Goal: Transaction & Acquisition: Purchase product/service

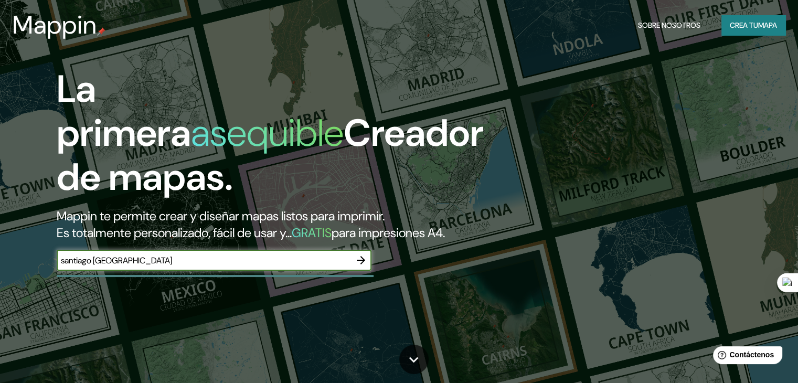
type input "santiago [GEOGRAPHIC_DATA]"
click at [355, 266] on icon "button" at bounding box center [361, 260] width 13 height 13
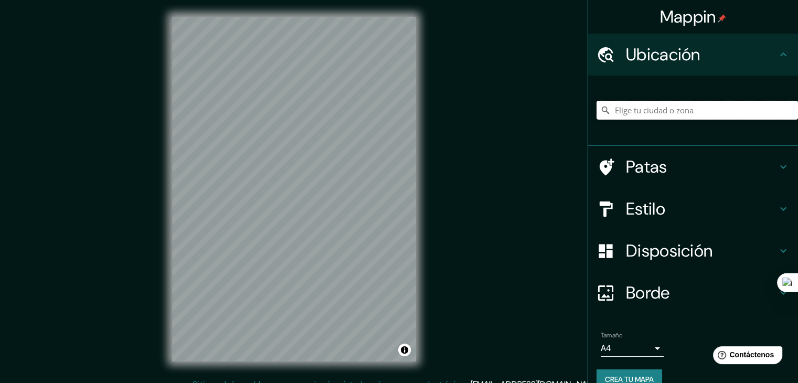
click at [643, 108] on input "Elige tu ciudad o zona" at bounding box center [696, 110] width 201 height 19
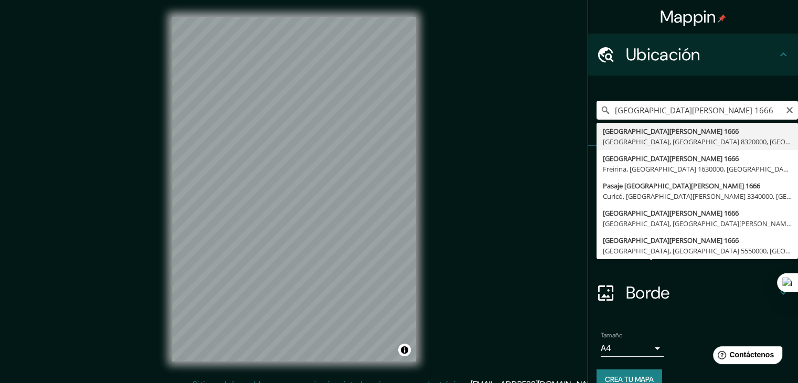
type input "[STREET_ADDRESS][PERSON_NAME]"
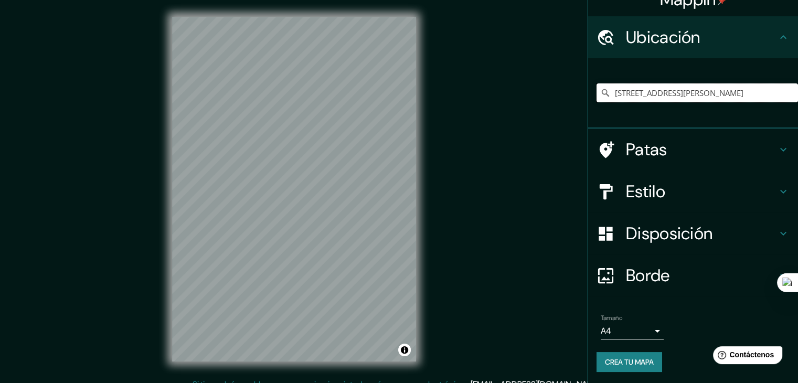
scroll to position [18, 0]
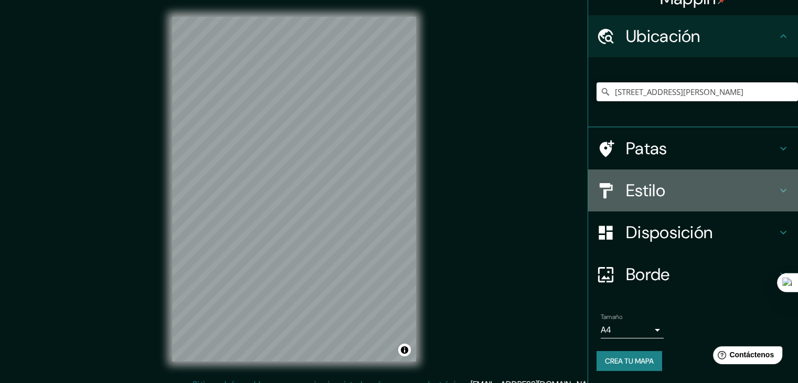
click at [663, 189] on h4 "Estilo" at bounding box center [701, 190] width 151 height 21
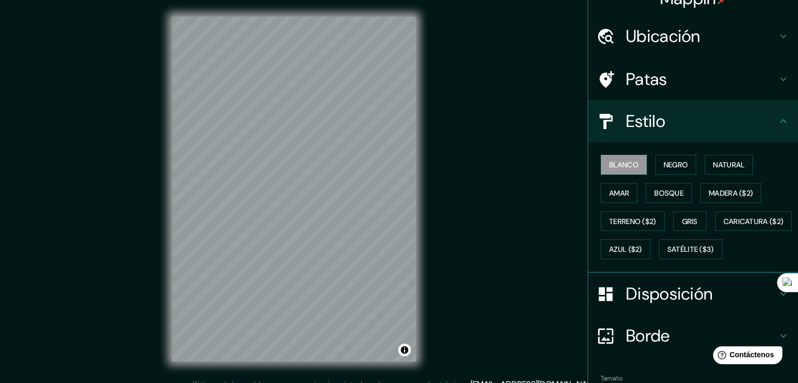
click at [649, 78] on font "Patas" at bounding box center [646, 79] width 41 height 22
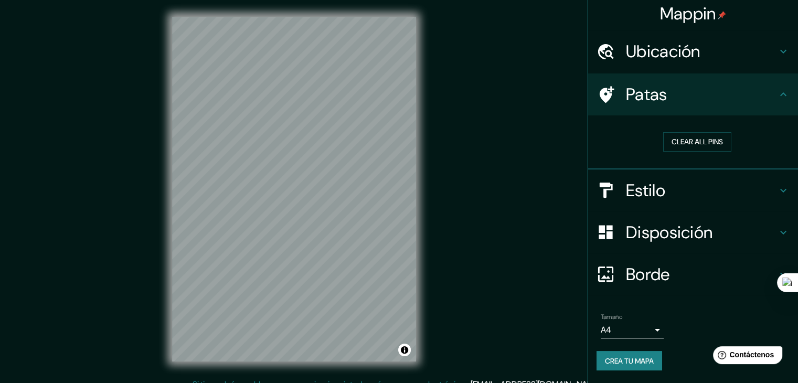
scroll to position [2, 0]
click at [649, 80] on div "Patas" at bounding box center [693, 95] width 210 height 42
click at [650, 55] on font "Ubicación" at bounding box center [663, 52] width 74 height 22
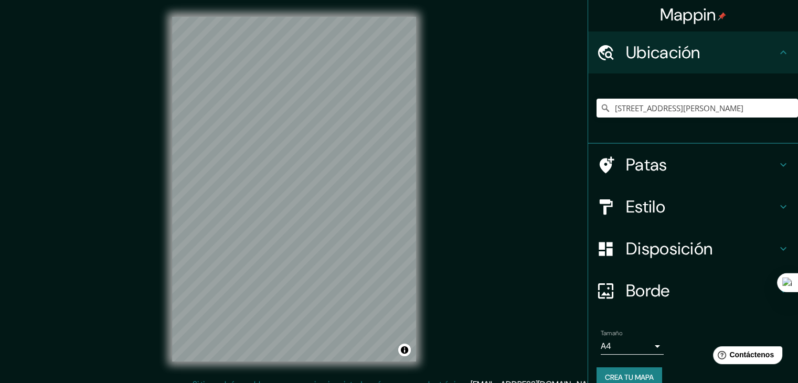
click at [737, 52] on h4 "Ubicación" at bounding box center [701, 52] width 151 height 21
click at [695, 302] on div "Borde" at bounding box center [693, 291] width 210 height 42
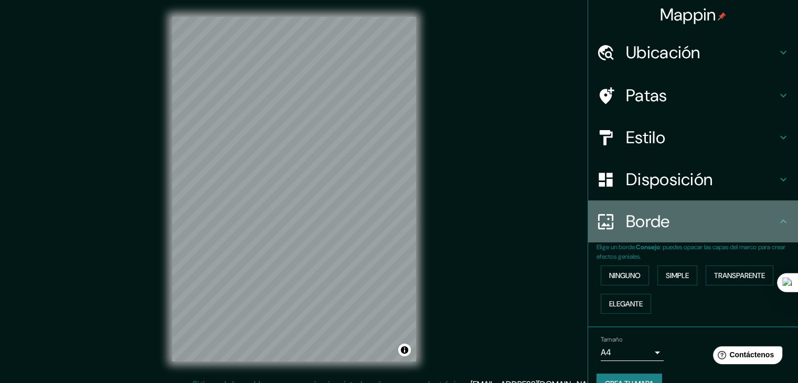
click at [691, 209] on div "Borde" at bounding box center [693, 221] width 210 height 42
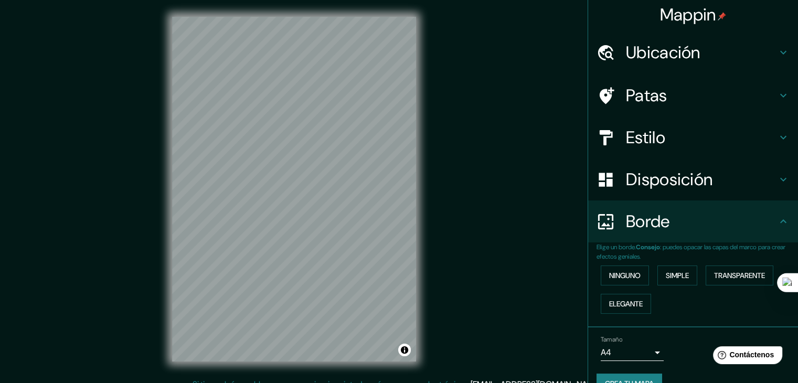
click at [689, 192] on div "Disposición" at bounding box center [693, 179] width 210 height 42
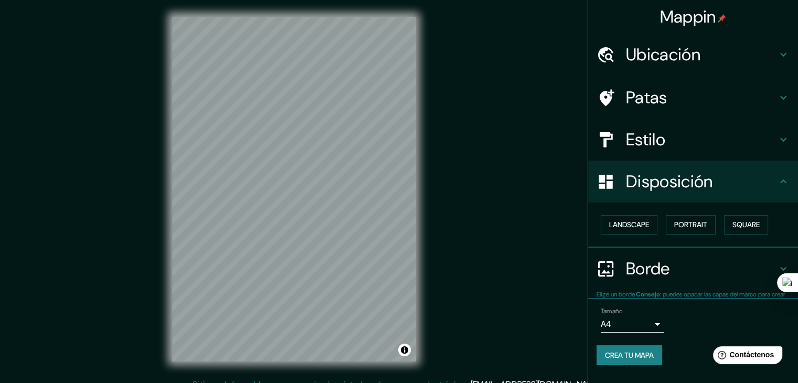
scroll to position [0, 0]
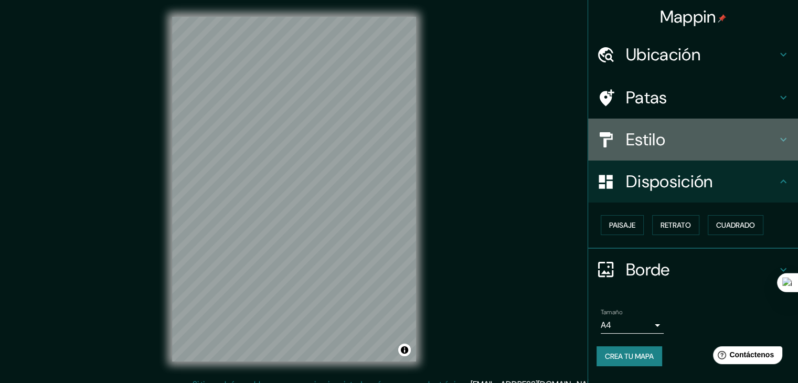
click at [692, 144] on h4 "Estilo" at bounding box center [701, 139] width 151 height 21
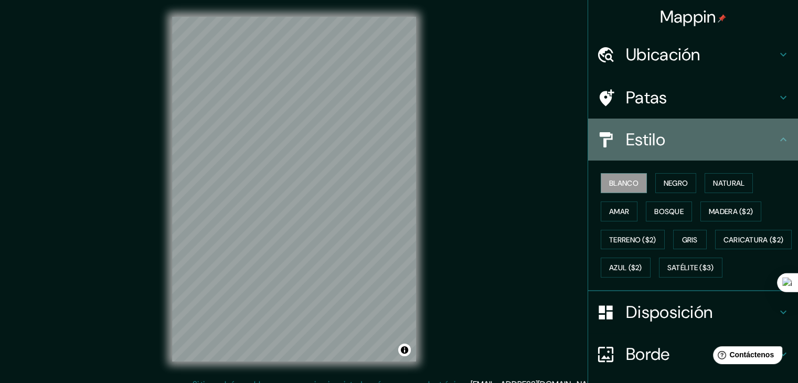
click at [761, 136] on h4 "Estilo" at bounding box center [701, 139] width 151 height 21
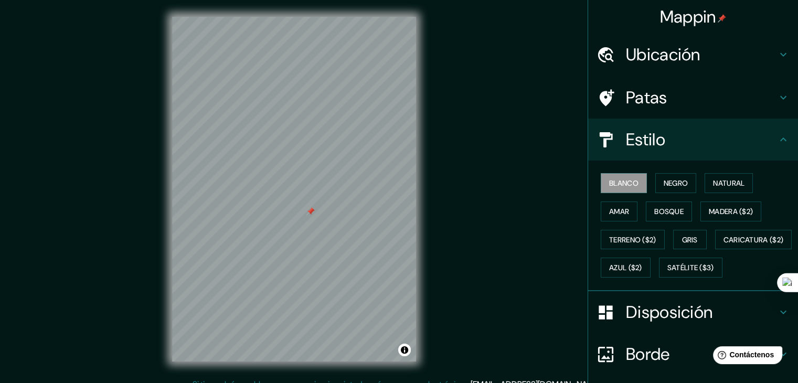
click at [527, 245] on div "Mappin Ubicación [GEOGRAPHIC_DATA][PERSON_NAME] 1666, [GEOGRAPHIC_DATA], [GEOGR…" at bounding box center [399, 197] width 798 height 395
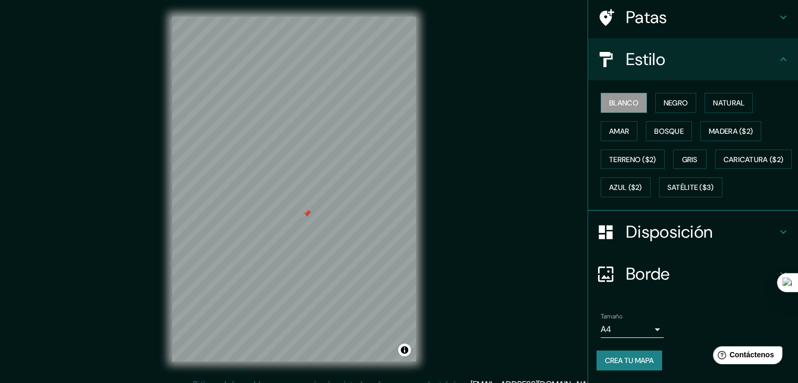
scroll to position [3, 0]
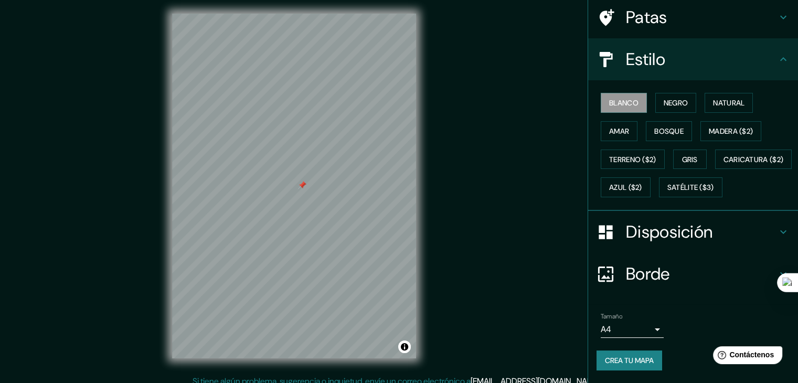
click at [502, 209] on div "Mappin Ubicación [GEOGRAPHIC_DATA][PERSON_NAME] 1666, [GEOGRAPHIC_DATA], [GEOGR…" at bounding box center [399, 194] width 798 height 395
click at [299, 175] on div at bounding box center [300, 177] width 8 height 8
